Goal: Information Seeking & Learning: Learn about a topic

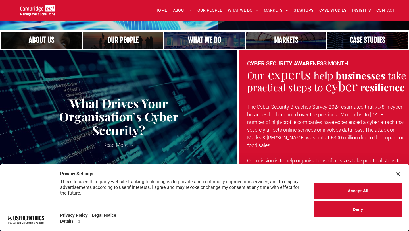
scroll to position [162, 0]
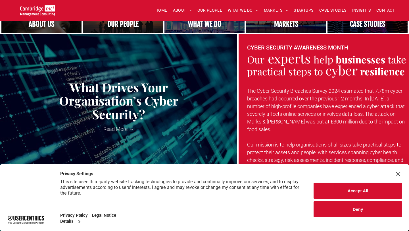
click at [349, 184] on button "Accept All" at bounding box center [358, 190] width 89 height 16
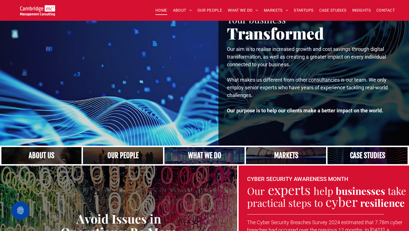
scroll to position [18, 0]
